Goal: Information Seeking & Learning: Obtain resource

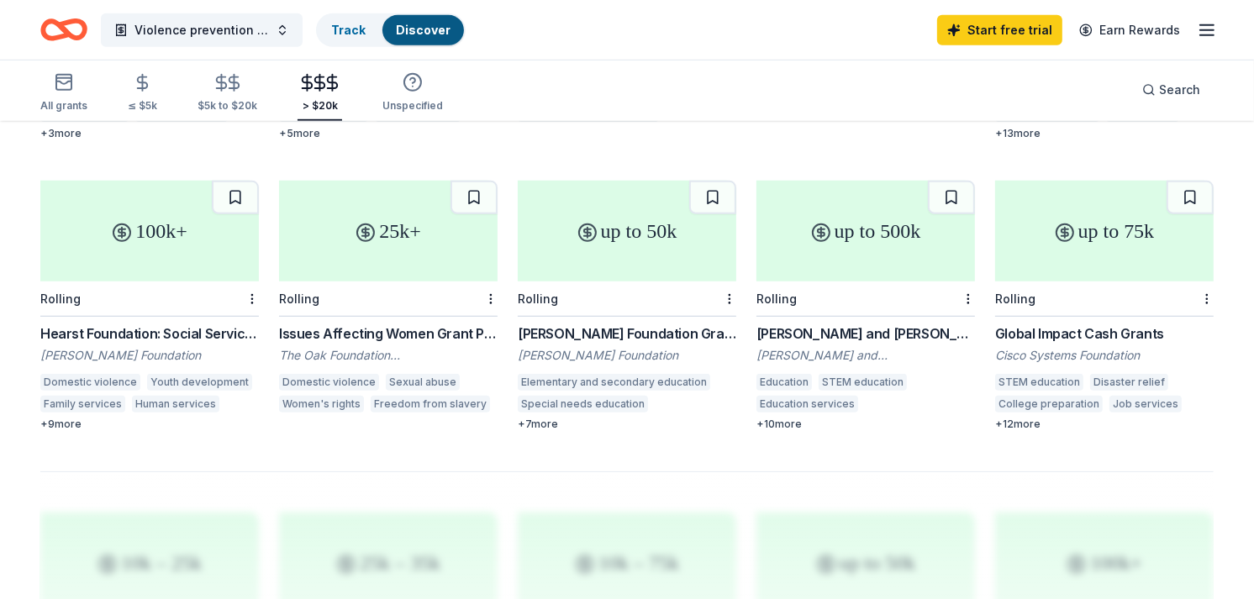
scroll to position [993, 0]
click at [220, 95] on div "$5k to $20k" at bounding box center [228, 93] width 60 height 40
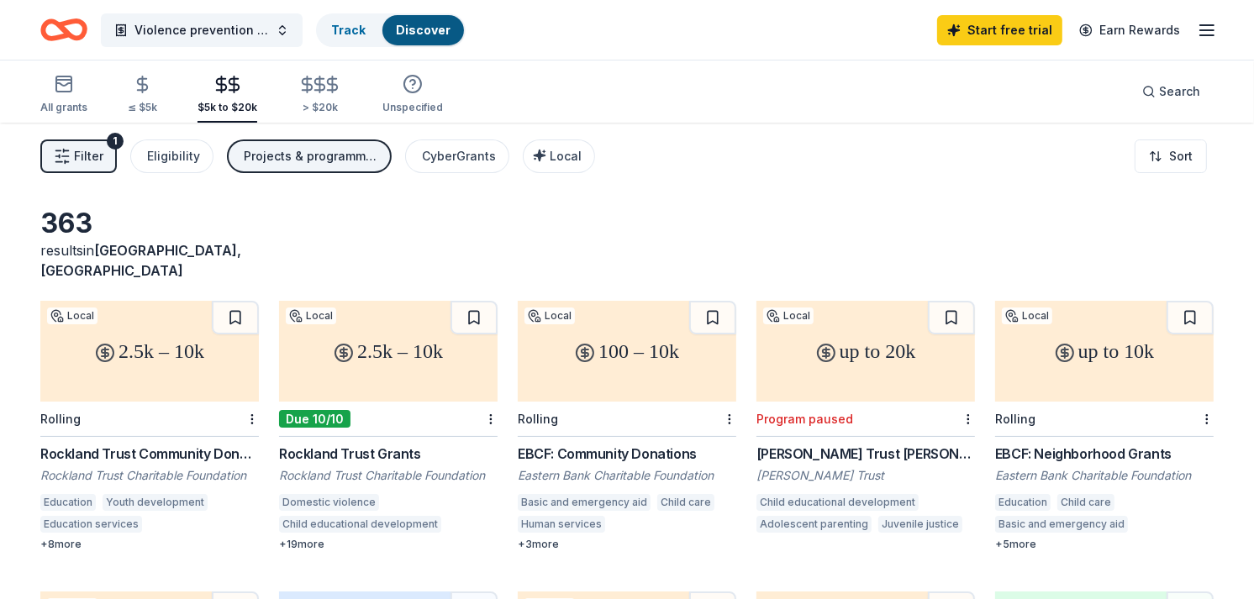
click at [220, 95] on div "$5k to $20k" at bounding box center [228, 95] width 60 height 40
click at [371, 358] on div "2.5k – 10k" at bounding box center [388, 351] width 219 height 101
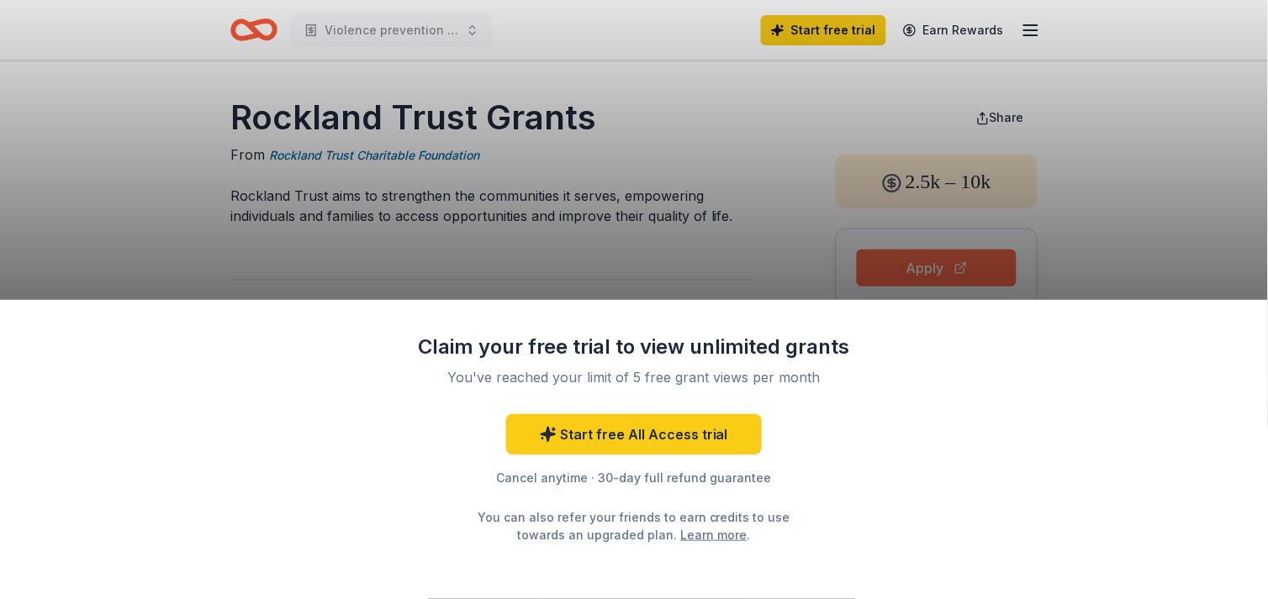
click at [930, 272] on div "Claim your free trial to view unlimited grants You've reached your limit of 5 f…" at bounding box center [634, 299] width 1268 height 599
